Goal: Task Accomplishment & Management: Use online tool/utility

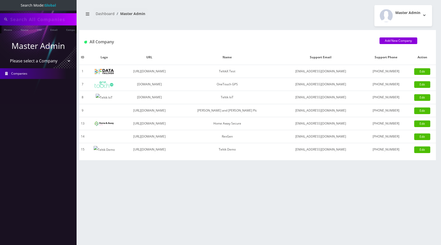
click at [44, 60] on select "Please select a Company TeltikX Test OneTouch GPS Teltik IoT [PERSON_NAME] and …" at bounding box center [38, 61] width 65 height 10
type input "[PERSON_NAME]"
select select "1"
click at [6, 57] on select "Please select a Company TeltikX Test OneTouch GPS Teltik IoT Hale and Serrano P…" at bounding box center [38, 62] width 65 height 10
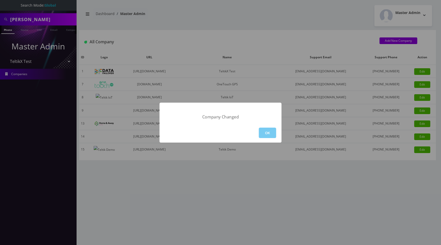
click at [265, 136] on button "OK" at bounding box center [267, 133] width 17 height 10
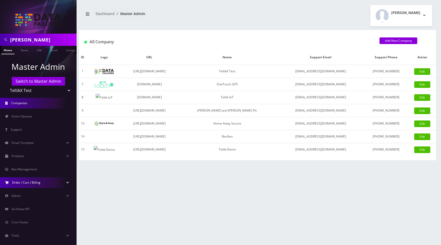
scroll to position [6, 0]
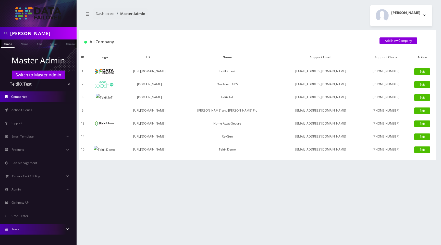
click at [22, 231] on link "Tools" at bounding box center [38, 229] width 77 height 11
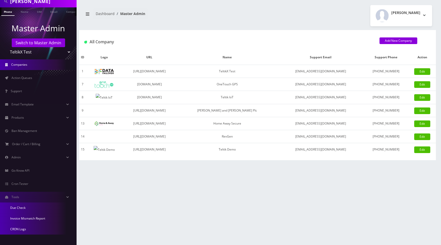
click at [28, 220] on link "Invoice Mismatch Report" at bounding box center [38, 219] width 77 height 11
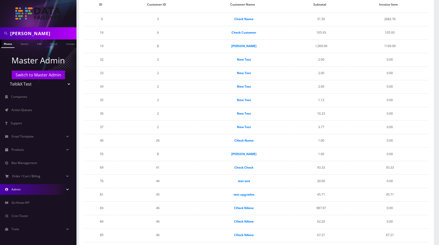
scroll to position [65, 0]
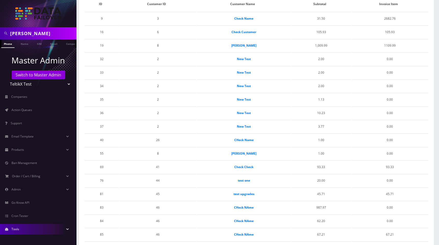
click at [24, 231] on link "Tools" at bounding box center [38, 229] width 77 height 11
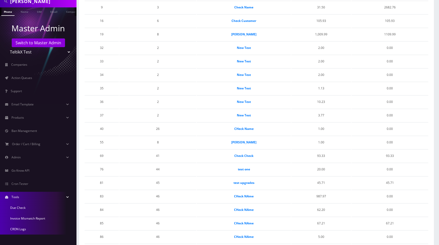
scroll to position [78, 0]
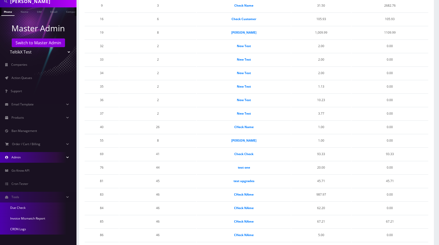
click at [33, 158] on link "Admin" at bounding box center [38, 157] width 77 height 11
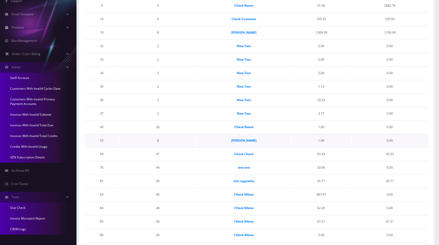
scroll to position [0, 0]
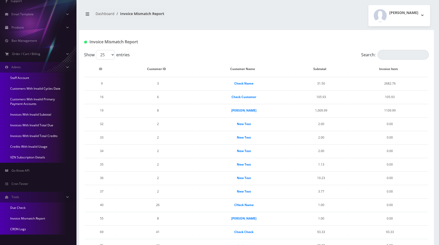
click at [37, 115] on link "Invoices With Invalid Subtotal" at bounding box center [38, 114] width 77 height 11
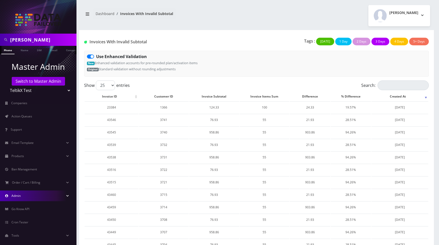
click at [22, 196] on link "Admin" at bounding box center [38, 196] width 77 height 11
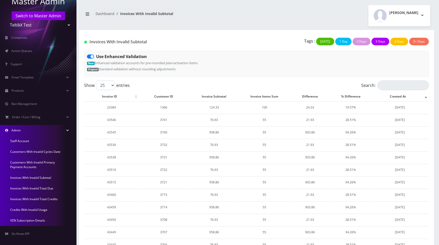
scroll to position [69, 0]
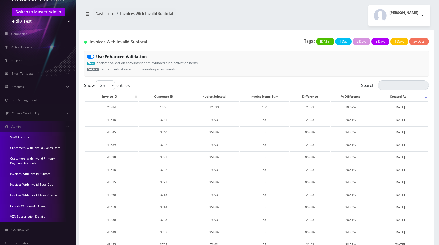
click at [292, 20] on div "Moshe Gorin Logout" at bounding box center [346, 15] width 178 height 21
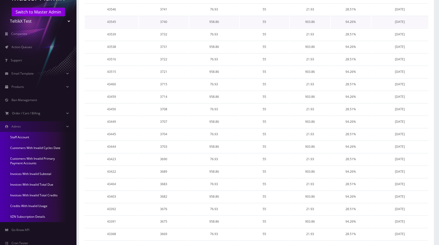
scroll to position [186, 0]
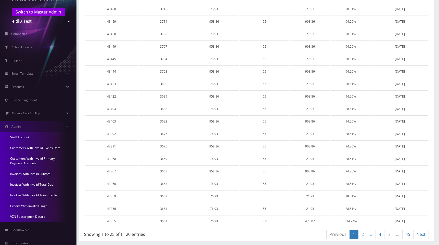
click at [38, 175] on link "Invoices With Invalid Subtotal" at bounding box center [38, 174] width 77 height 11
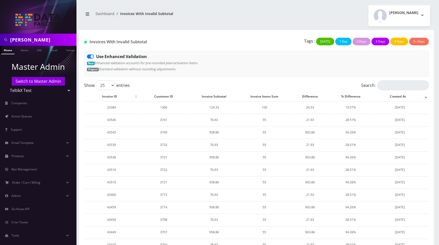
click at [96, 57] on label "Use Enhanced Validation" at bounding box center [121, 57] width 51 height 6
click at [96, 57] on input "Use Enhanced Validation" at bounding box center [97, 55] width 3 height 3
checkbox input "false"
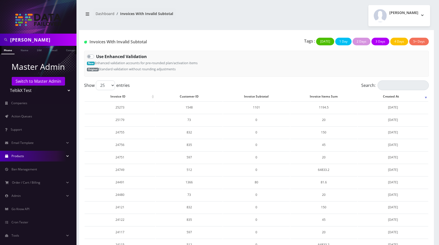
scroll to position [6, 0]
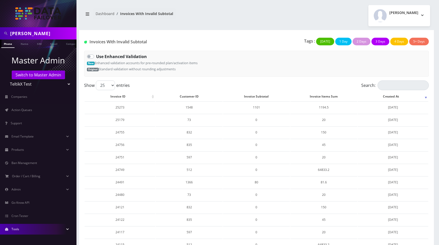
click at [27, 228] on link "Tools" at bounding box center [38, 229] width 77 height 11
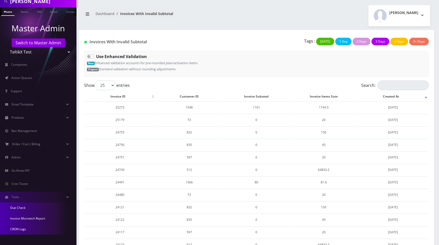
click at [29, 219] on link "Invoice Mismatch Report" at bounding box center [38, 219] width 77 height 11
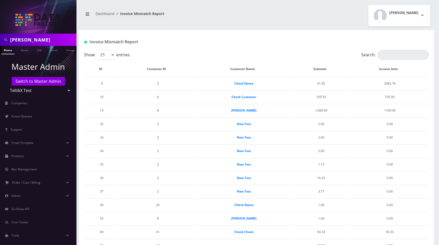
scroll to position [6, 0]
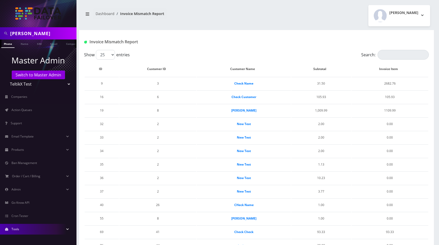
click at [19, 232] on link "Tools" at bounding box center [38, 229] width 77 height 11
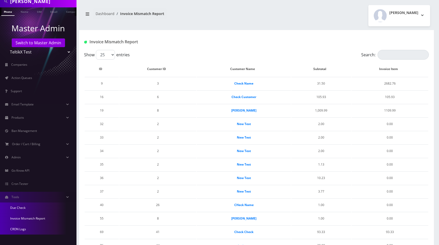
click at [28, 218] on link "Invoice Mismatch Report" at bounding box center [38, 219] width 77 height 11
